Goal: Navigation & Orientation: Find specific page/section

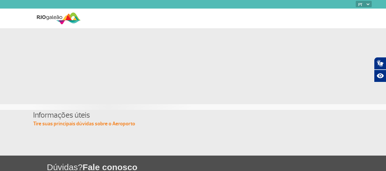
click at [69, 17] on img at bounding box center [59, 18] width 44 height 14
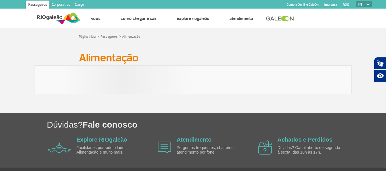
scroll to position [17, 0]
